Goal: Find specific page/section: Find specific page/section

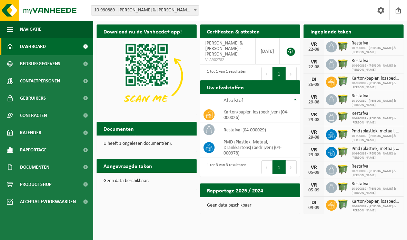
click at [112, 134] on h2 "Documenten" at bounding box center [119, 128] width 44 height 13
click at [113, 143] on p "U heeft 1 ongelezen document(en)." at bounding box center [147, 143] width 86 height 5
click at [105, 126] on h2 "Documenten" at bounding box center [119, 128] width 44 height 13
click at [32, 167] on span "Documenten" at bounding box center [34, 167] width 29 height 17
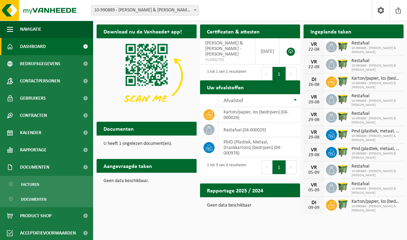
click at [28, 203] on span "Documenten" at bounding box center [34, 199] width 26 height 13
click at [22, 127] on span "Kalender" at bounding box center [30, 132] width 21 height 17
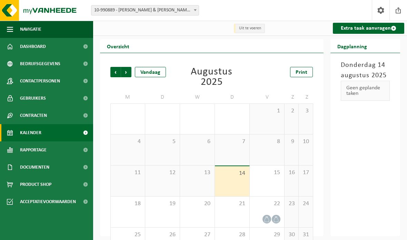
scroll to position [26, 0]
